Goal: Information Seeking & Learning: Learn about a topic

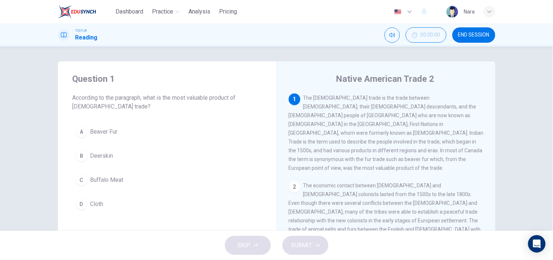
click at [459, 38] on span "END SESSION" at bounding box center [473, 35] width 31 height 6
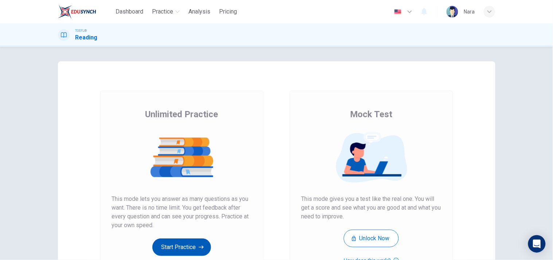
click at [172, 238] on button "Start Practice" at bounding box center [181, 246] width 59 height 17
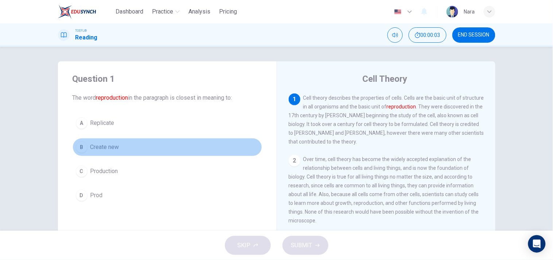
click at [133, 152] on button "B Create new" at bounding box center [168, 147] width 190 height 18
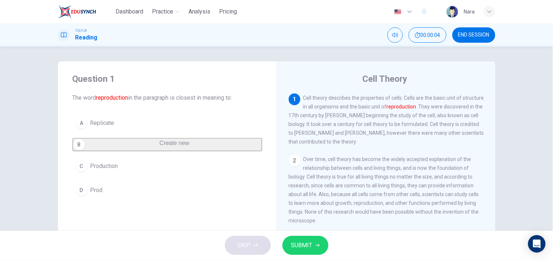
click at [321, 242] on button "SUBMIT" at bounding box center [305, 244] width 46 height 19
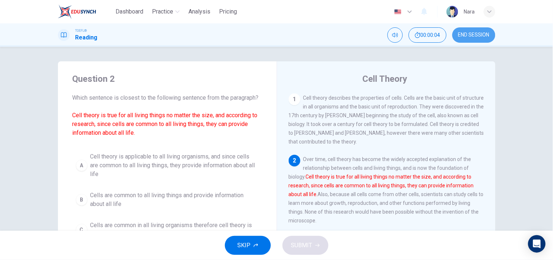
click at [460, 36] on span "END SESSION" at bounding box center [473, 35] width 31 height 6
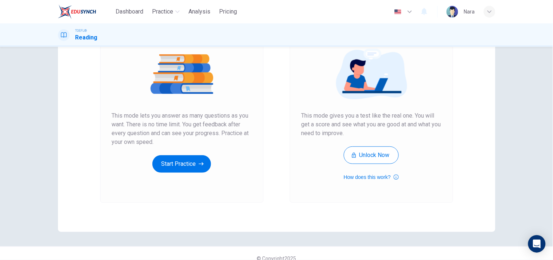
scroll to position [93, 0]
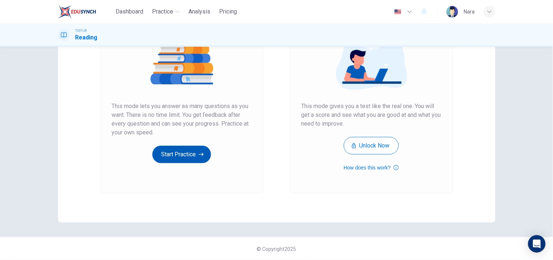
click at [175, 156] on button "Start Practice" at bounding box center [181, 153] width 59 height 17
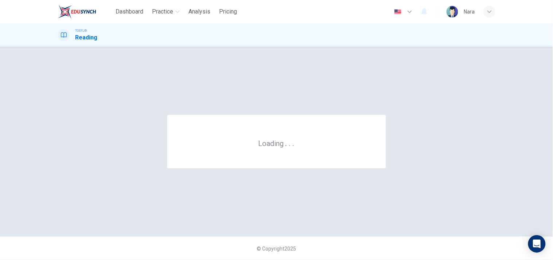
scroll to position [0, 0]
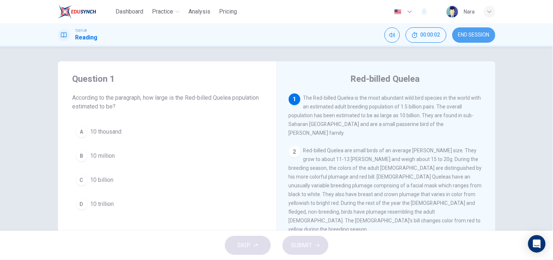
click at [457, 38] on button "END SESSION" at bounding box center [473, 34] width 43 height 15
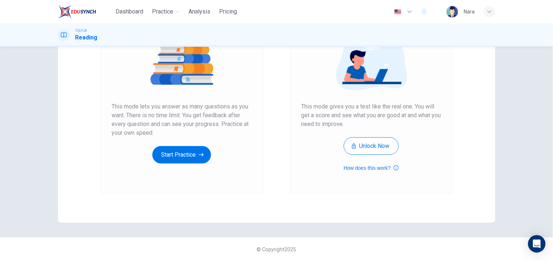
scroll to position [93, 0]
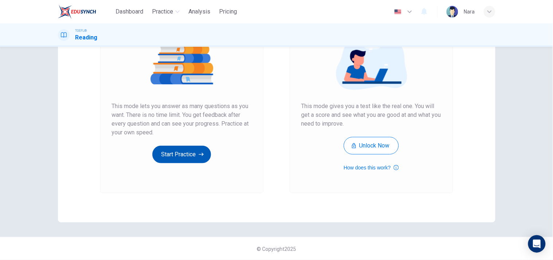
click at [170, 158] on button "Start Practice" at bounding box center [181, 153] width 59 height 17
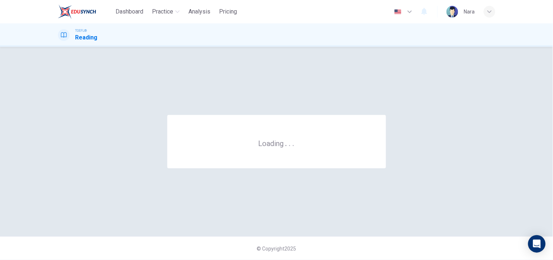
scroll to position [0, 0]
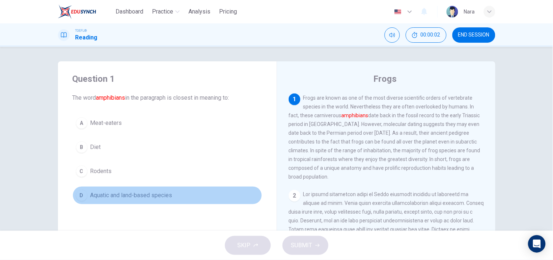
click at [163, 192] on span "Aquatic and land-based species" at bounding box center [131, 195] width 82 height 9
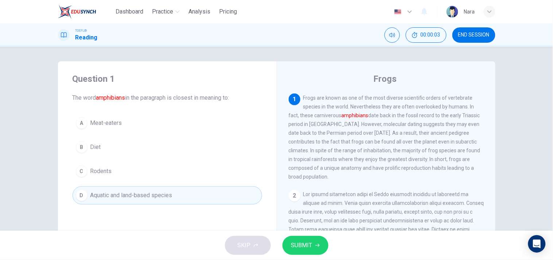
click at [288, 245] on button "SUBMIT" at bounding box center [305, 244] width 46 height 19
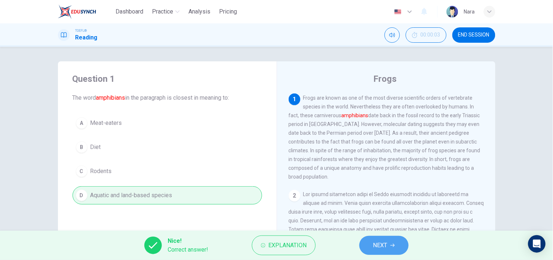
click at [362, 243] on button "NEXT" at bounding box center [383, 244] width 49 height 19
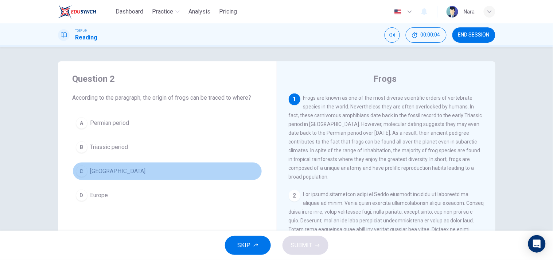
click at [146, 171] on button "C Madagascar" at bounding box center [168, 171] width 190 height 18
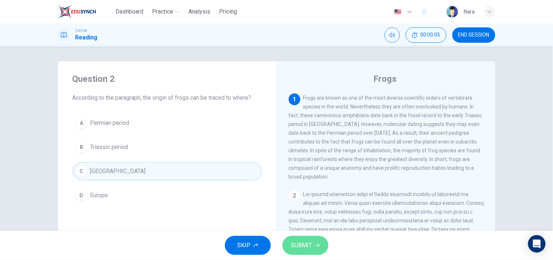
click at [311, 238] on button "SUBMIT" at bounding box center [305, 244] width 46 height 19
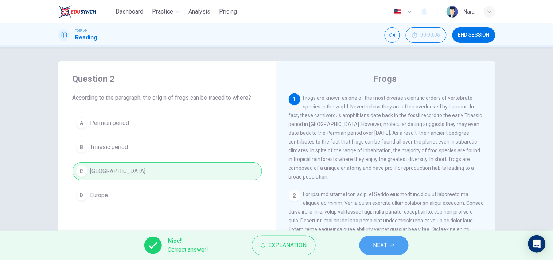
click at [390, 242] on button "NEXT" at bounding box center [383, 244] width 49 height 19
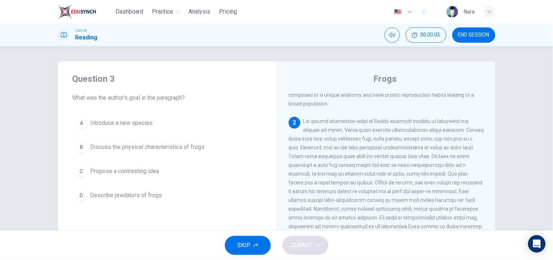
scroll to position [73, 0]
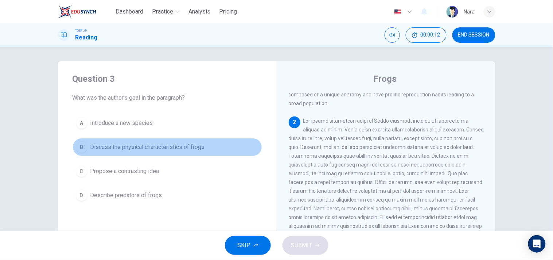
click at [145, 149] on span "Discuss the physical characteristics of frogs" at bounding box center [147, 147] width 114 height 9
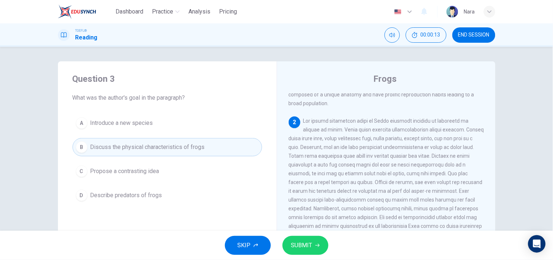
click at [284, 245] on button "SUBMIT" at bounding box center [305, 244] width 46 height 19
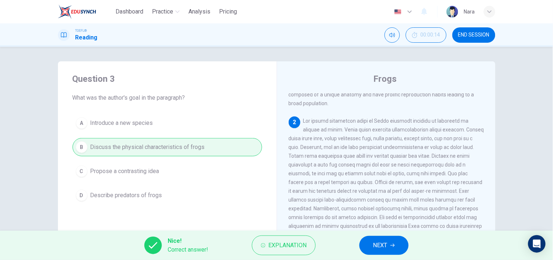
click at [372, 246] on button "NEXT" at bounding box center [383, 244] width 49 height 19
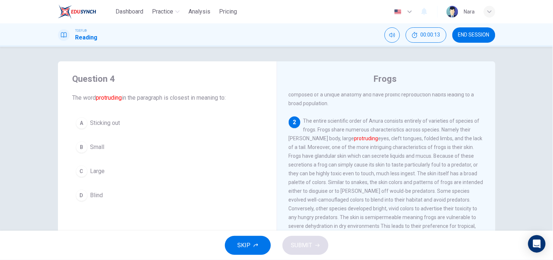
scroll to position [96, 0]
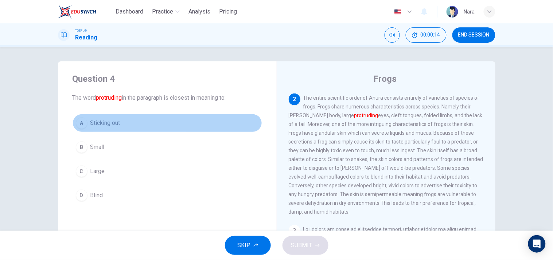
click at [162, 120] on button "A Sticking out" at bounding box center [168, 123] width 190 height 18
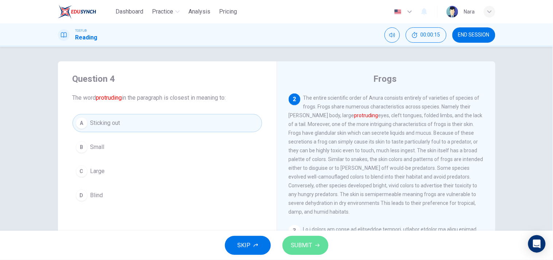
click at [309, 245] on span "SUBMIT" at bounding box center [301, 245] width 21 height 10
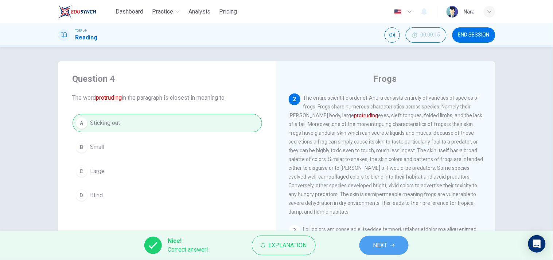
click at [396, 248] on button "NEXT" at bounding box center [383, 244] width 49 height 19
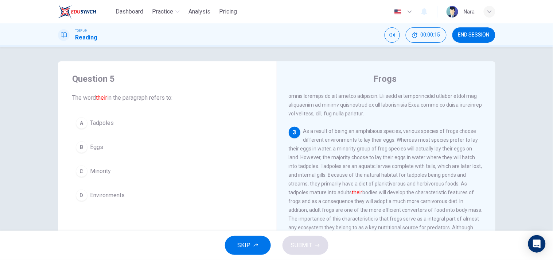
scroll to position [195, 0]
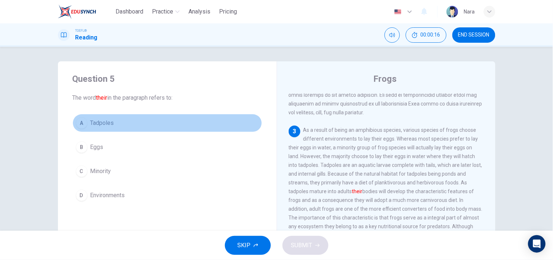
click at [134, 125] on button "A Tadpoles" at bounding box center [168, 123] width 190 height 18
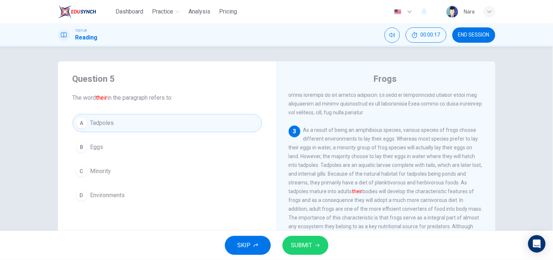
click at [292, 246] on span "SUBMIT" at bounding box center [301, 245] width 21 height 10
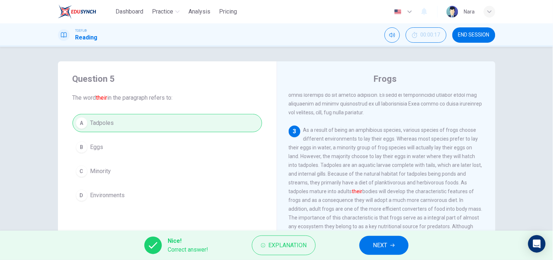
click at [387, 246] on span "NEXT" at bounding box center [380, 245] width 14 height 10
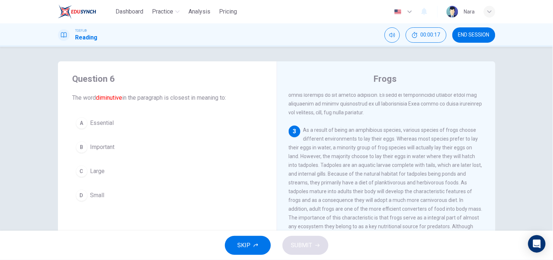
scroll to position [219, 0]
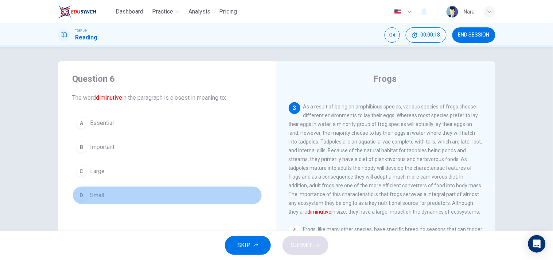
click at [111, 192] on button "D Small" at bounding box center [168, 195] width 190 height 18
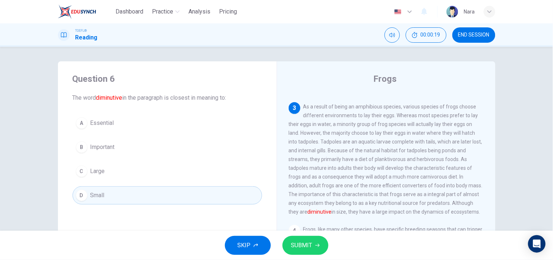
click at [289, 243] on button "SUBMIT" at bounding box center [305, 244] width 46 height 19
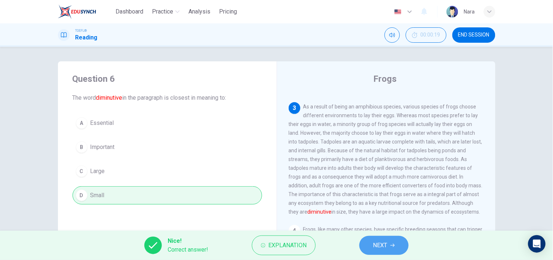
click at [367, 244] on button "NEXT" at bounding box center [383, 244] width 49 height 19
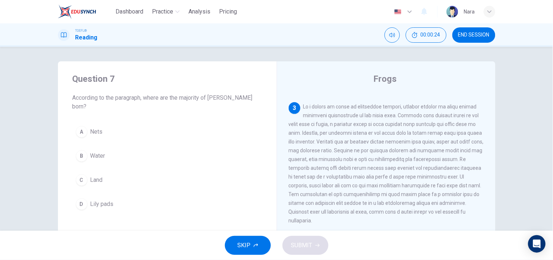
click at [130, 148] on button "B Water" at bounding box center [168, 156] width 190 height 18
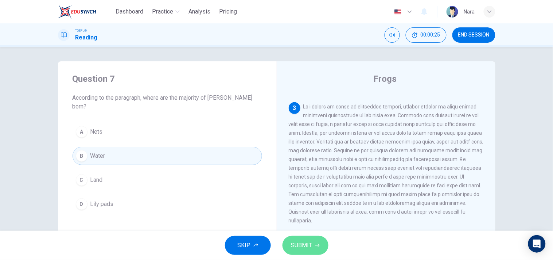
click at [308, 245] on span "SUBMIT" at bounding box center [301, 245] width 21 height 10
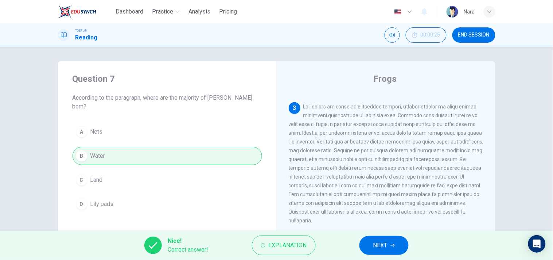
click at [385, 246] on span "NEXT" at bounding box center [380, 245] width 14 height 10
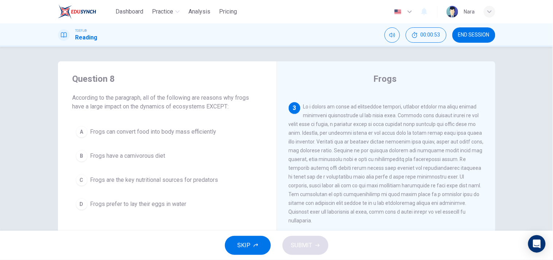
click at [173, 203] on span "Frogs prefer to lay their eggs in water" at bounding box center [138, 203] width 96 height 9
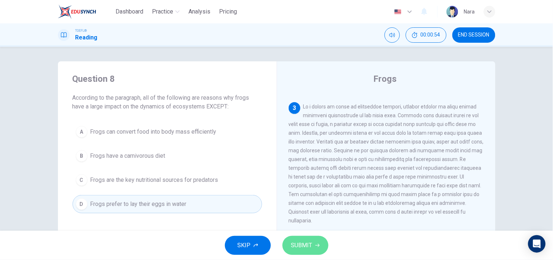
click at [293, 239] on button "SUBMIT" at bounding box center [305, 244] width 46 height 19
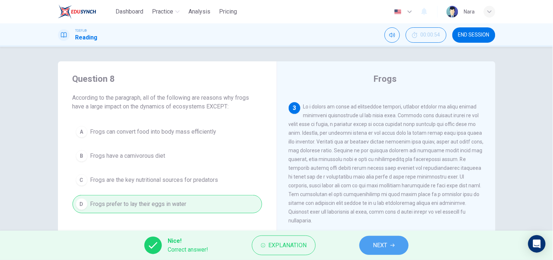
click at [376, 247] on span "NEXT" at bounding box center [380, 245] width 14 height 10
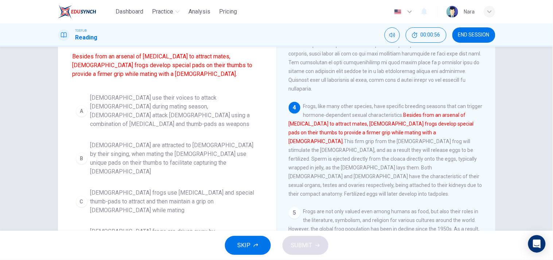
scroll to position [81, 0]
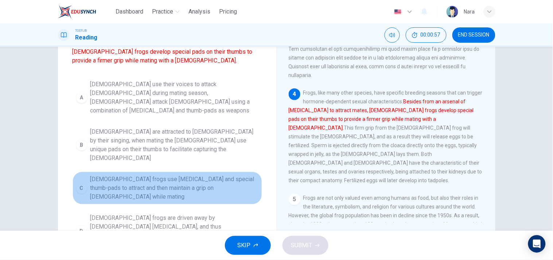
click at [161, 175] on span "Male frogs use vocal cords and special thumb-pads to attract and then maintain …" at bounding box center [174, 188] width 168 height 26
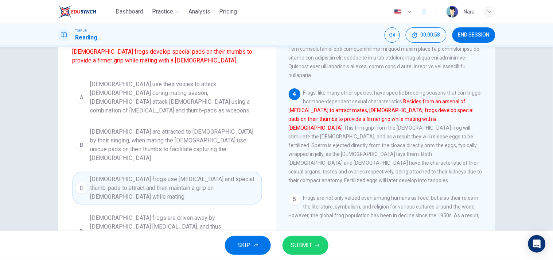
click at [296, 241] on span "SUBMIT" at bounding box center [301, 245] width 21 height 10
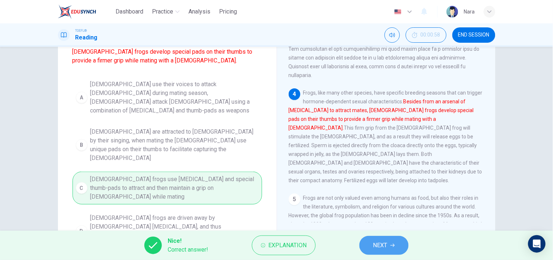
click at [388, 246] on button "NEXT" at bounding box center [383, 244] width 49 height 19
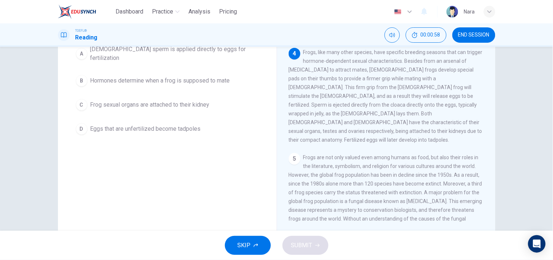
scroll to position [40, 0]
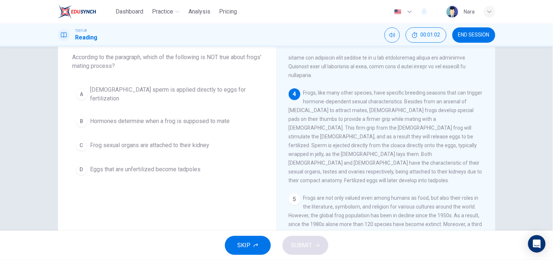
click at [192, 165] on span "Eggs that are unfertilized become tadpoles" at bounding box center [145, 169] width 110 height 9
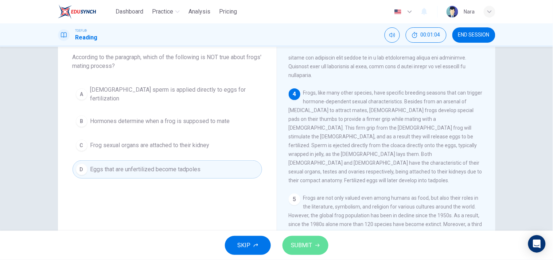
click at [296, 244] on span "SUBMIT" at bounding box center [301, 245] width 21 height 10
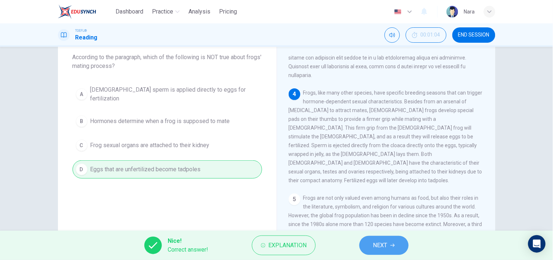
click at [366, 246] on button "NEXT" at bounding box center [383, 244] width 49 height 19
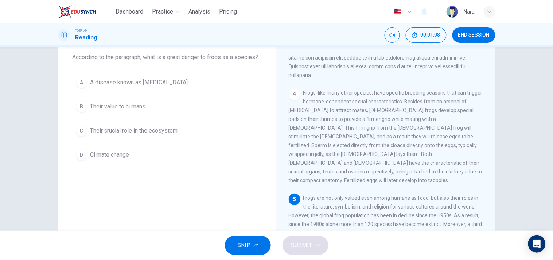
click at [222, 79] on button "A A disease known as chytridiomycosis" at bounding box center [168, 82] width 190 height 18
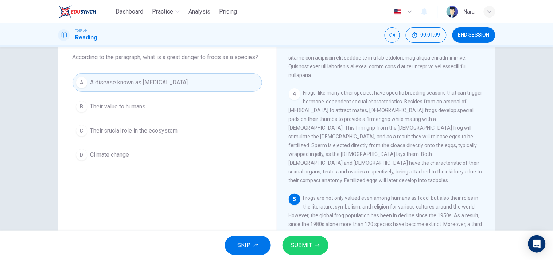
click at [323, 245] on button "SUBMIT" at bounding box center [305, 244] width 46 height 19
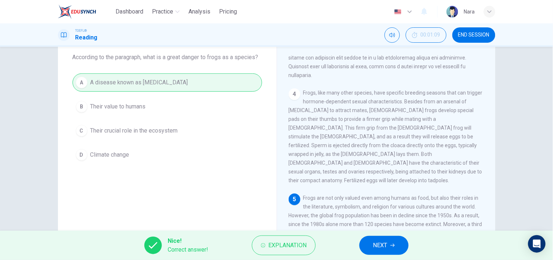
click at [391, 246] on icon "button" at bounding box center [392, 245] width 4 height 4
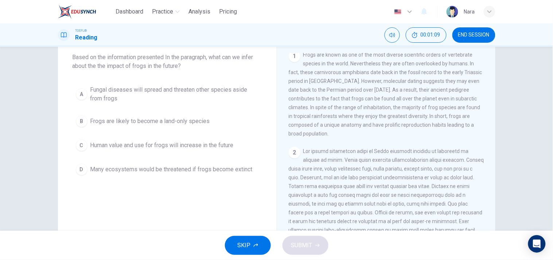
scroll to position [0, 0]
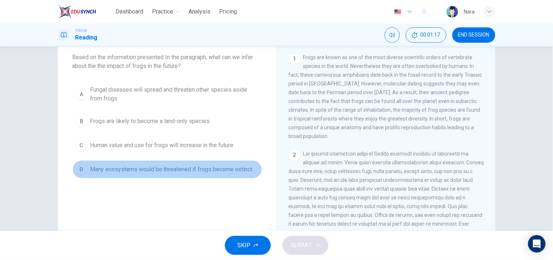
click at [223, 168] on span "Many ecosystems would be threatened if frogs become extinct" at bounding box center [171, 169] width 162 height 9
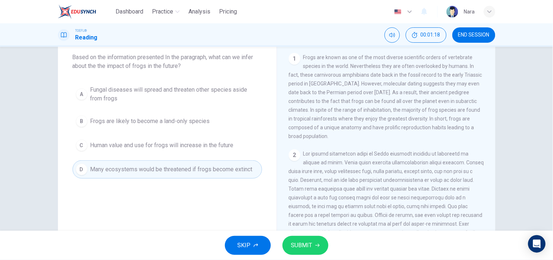
click at [296, 247] on span "SUBMIT" at bounding box center [301, 245] width 21 height 10
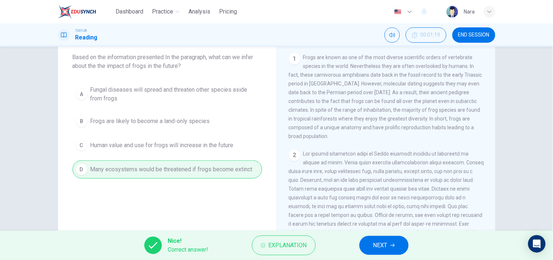
click at [362, 239] on button "NEXT" at bounding box center [383, 244] width 49 height 19
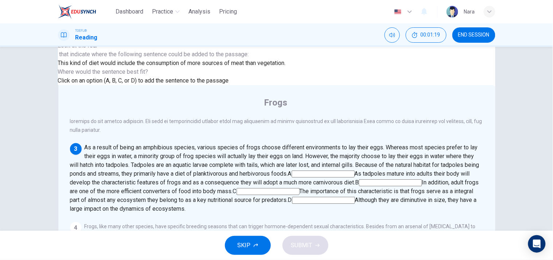
scroll to position [216, 0]
click at [202, 66] on span "This kind of diet would include the consumption of more sources of meat than ve…" at bounding box center [172, 62] width 228 height 7
click at [422, 179] on input at bounding box center [390, 182] width 63 height 7
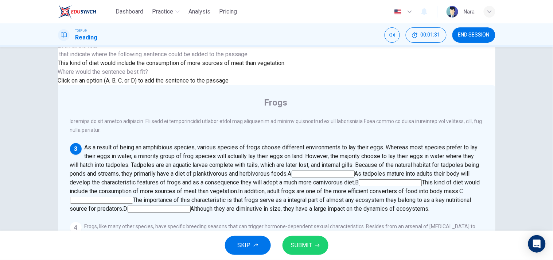
click at [312, 240] on button "SUBMIT" at bounding box center [305, 244] width 46 height 19
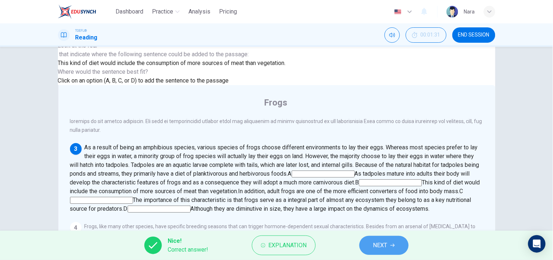
drag, startPoint x: 383, startPoint y: 240, endPoint x: 381, endPoint y: 236, distance: 4.8
click at [383, 240] on span "NEXT" at bounding box center [380, 245] width 14 height 10
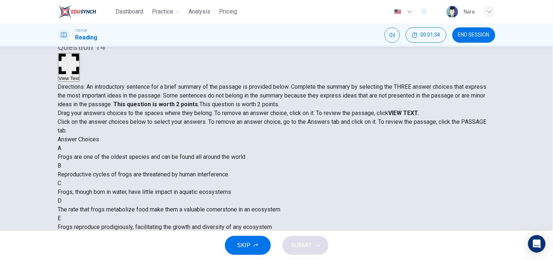
scroll to position [0, 0]
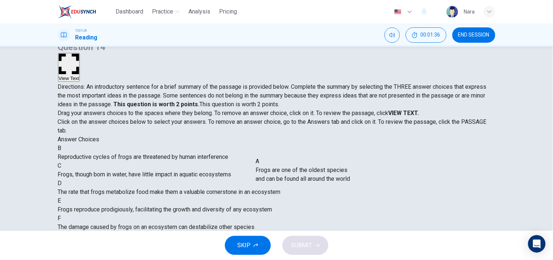
drag, startPoint x: 140, startPoint y: 171, endPoint x: 332, endPoint y: 184, distance: 191.8
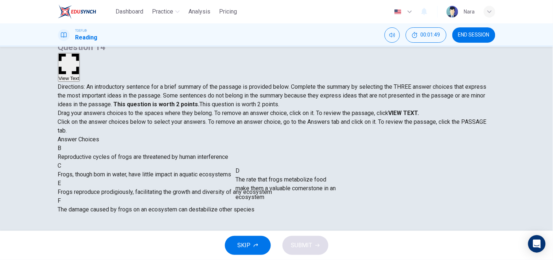
drag, startPoint x: 157, startPoint y: 219, endPoint x: 325, endPoint y: 192, distance: 171.0
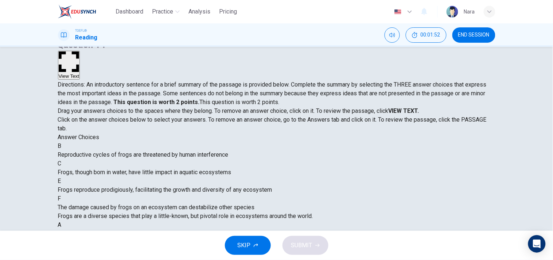
scroll to position [81, 0]
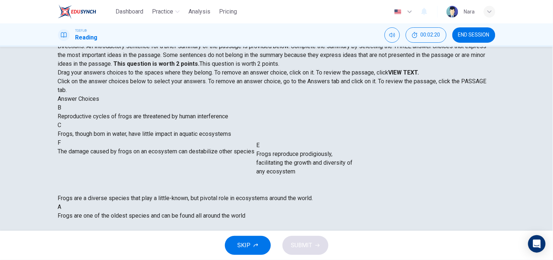
drag, startPoint x: 122, startPoint y: 166, endPoint x: 311, endPoint y: 170, distance: 188.5
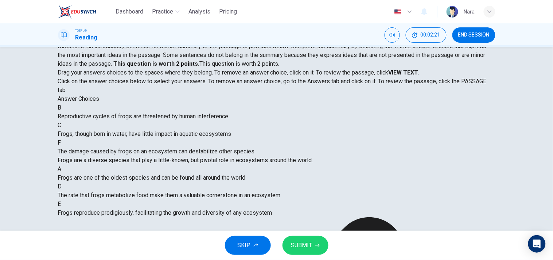
scroll to position [13, 0]
click at [300, 250] on button "SUBMIT" at bounding box center [305, 244] width 46 height 19
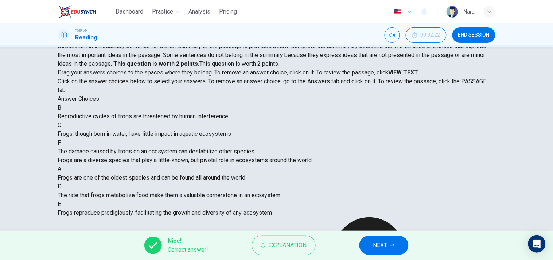
scroll to position [15, 0]
click at [386, 240] on span "NEXT" at bounding box center [380, 245] width 14 height 10
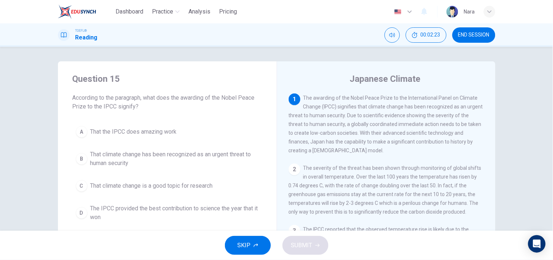
click at [468, 38] on button "END SESSION" at bounding box center [473, 34] width 43 height 15
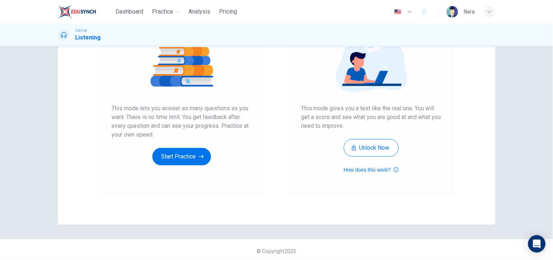
scroll to position [93, 0]
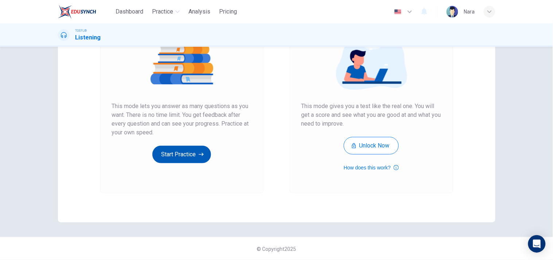
click at [174, 161] on button "Start Practice" at bounding box center [181, 153] width 59 height 17
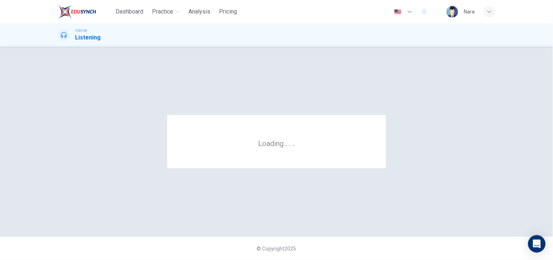
scroll to position [0, 0]
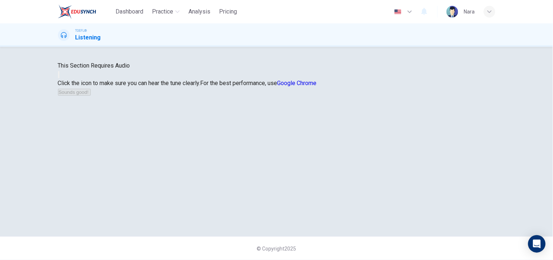
click at [59, 76] on icon "button" at bounding box center [59, 76] width 0 height 0
click at [276, 96] on div "This Section Requires Audio Click the icon to make sure you can hear the tune c…" at bounding box center [276, 78] width 437 height 35
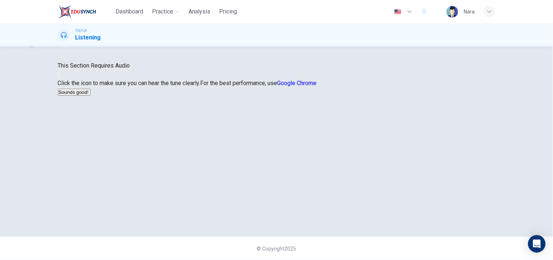
click at [91, 95] on button "Sounds good!" at bounding box center [74, 92] width 33 height 7
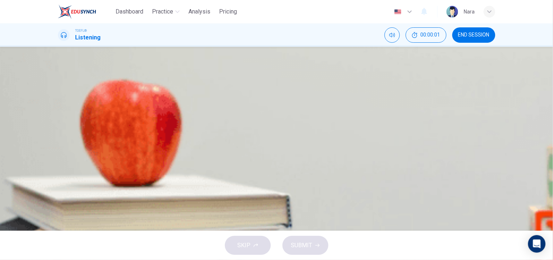
scroll to position [0, 0]
click at [59, 182] on button "button" at bounding box center [58, 185] width 1 height 7
type input "2"
type input "0"
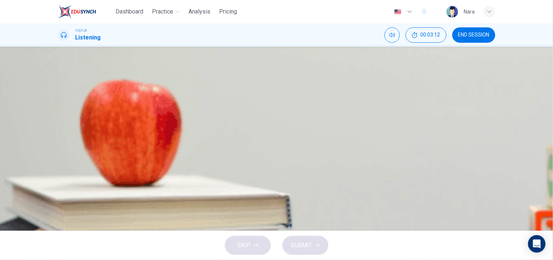
click at [345, 170] on button "D The student should talk to the workers in the office upstairs" at bounding box center [276, 161] width 437 height 18
click at [312, 239] on button "SUBMIT" at bounding box center [305, 244] width 46 height 19
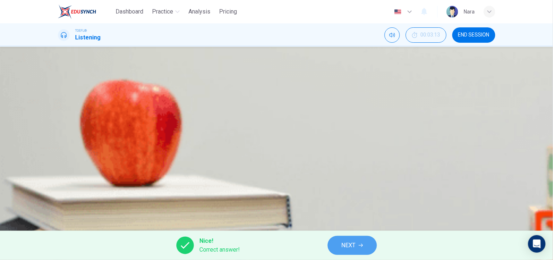
click at [346, 239] on button "NEXT" at bounding box center [352, 244] width 49 height 19
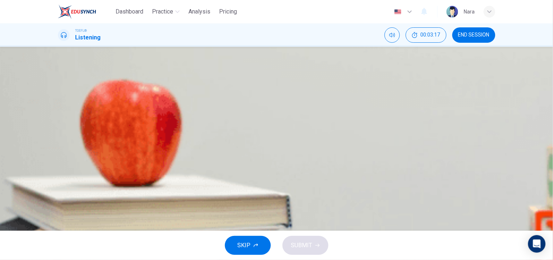
click at [211, 102] on span "It was flooded and most of the books were damaged" at bounding box center [143, 106] width 135 height 9
click at [305, 241] on span "SUBMIT" at bounding box center [301, 245] width 21 height 10
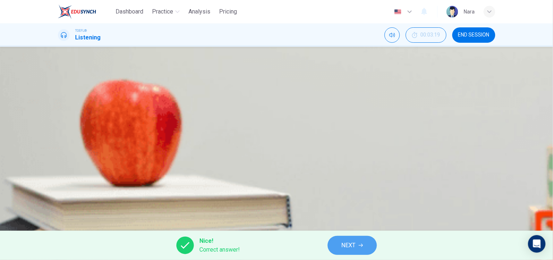
click at [355, 247] on span "NEXT" at bounding box center [349, 245] width 14 height 10
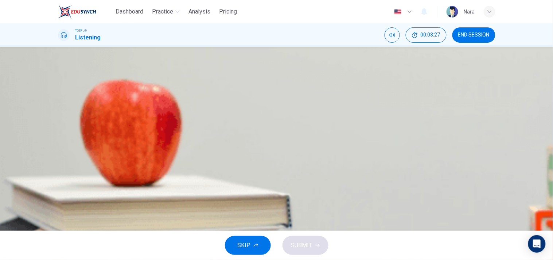
click at [272, 128] on span "Many students forget to click the green button at the bottom of the web page" at bounding box center [174, 124] width 196 height 9
click at [317, 246] on icon "button" at bounding box center [317, 245] width 4 height 4
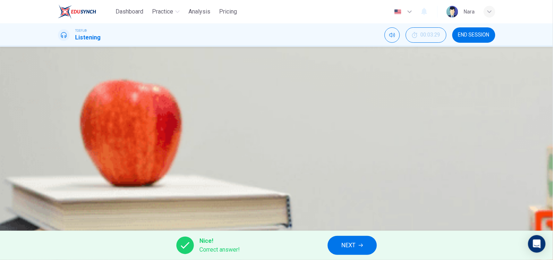
click at [366, 251] on button "NEXT" at bounding box center [352, 244] width 49 height 19
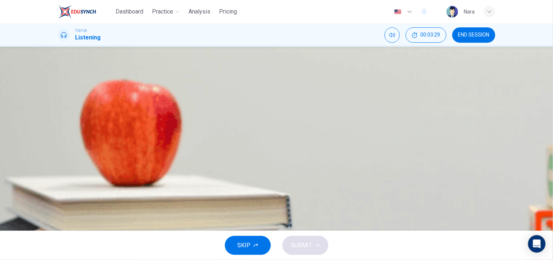
scroll to position [0, 0]
click at [345, 172] on button "D The students goes to pick the books up" at bounding box center [276, 163] width 437 height 18
click at [311, 252] on button "SUBMIT" at bounding box center [305, 244] width 46 height 19
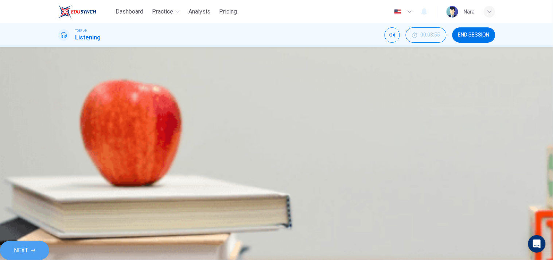
click at [28, 245] on span "NEXT" at bounding box center [21, 250] width 14 height 10
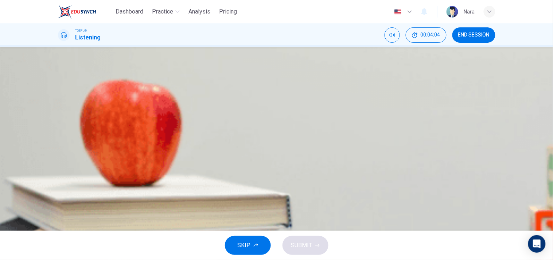
click at [194, 167] on span "He wants to learn more about interlibrary loans" at bounding box center [135, 163] width 118 height 9
click at [303, 241] on span "SUBMIT" at bounding box center [301, 245] width 21 height 10
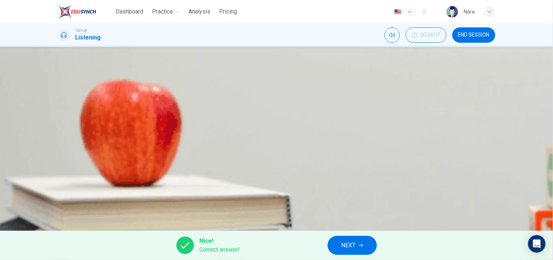
click at [366, 243] on button "NEXT" at bounding box center [352, 244] width 49 height 19
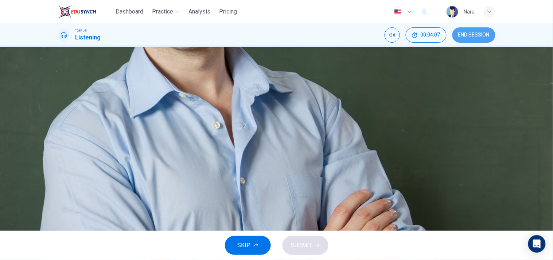
click at [483, 30] on button "END SESSION" at bounding box center [473, 34] width 43 height 15
